Goal: Find specific page/section: Find specific page/section

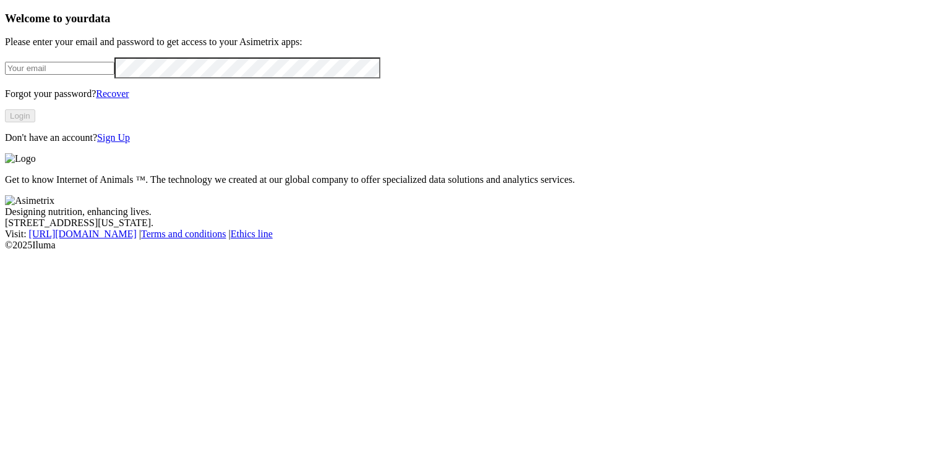
type input "[PERSON_NAME][EMAIL_ADDRESS][PERSON_NAME][DOMAIN_NAME]"
click at [35, 122] on button "Login" at bounding box center [20, 115] width 30 height 13
